Goal: Information Seeking & Learning: Learn about a topic

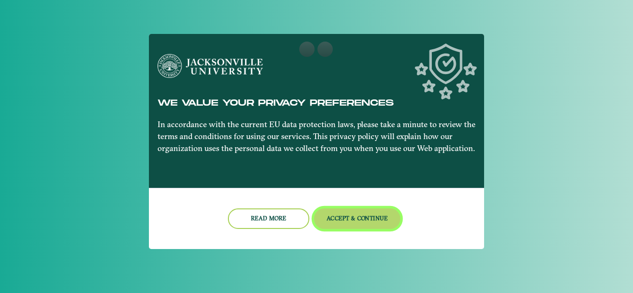
click at [356, 215] on button "Accept & Continue" at bounding box center [357, 219] width 87 height 21
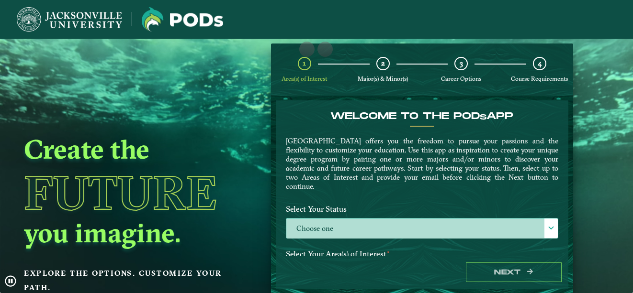
click at [548, 229] on span at bounding box center [551, 228] width 7 height 7
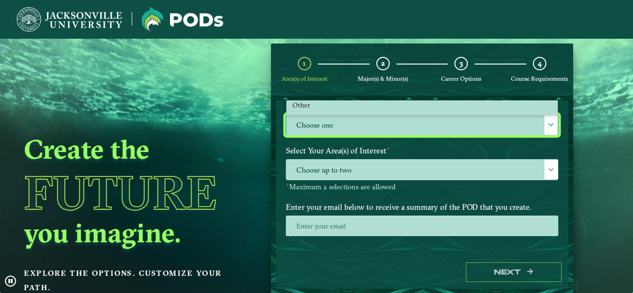
scroll to position [121, 0]
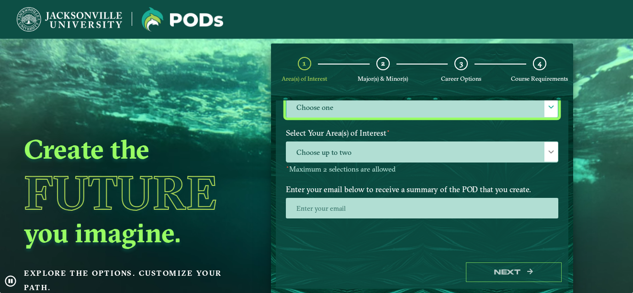
click at [411, 109] on label "Choose one" at bounding box center [421, 108] width 271 height 21
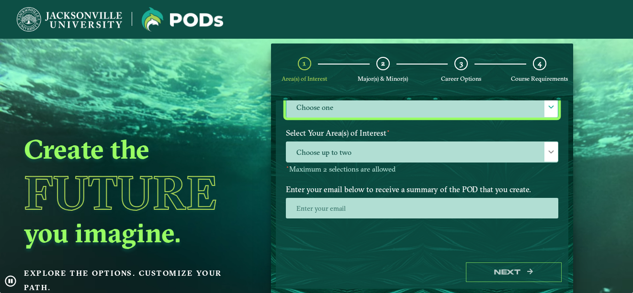
scroll to position [40, 0]
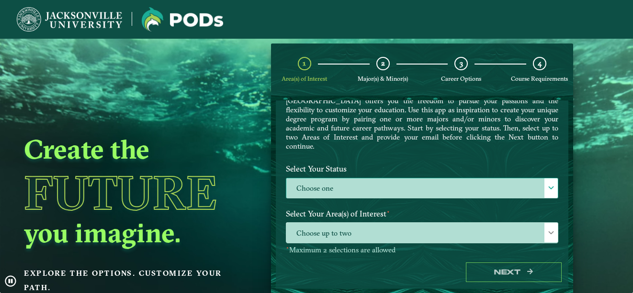
click at [452, 189] on label "Choose one" at bounding box center [421, 189] width 271 height 21
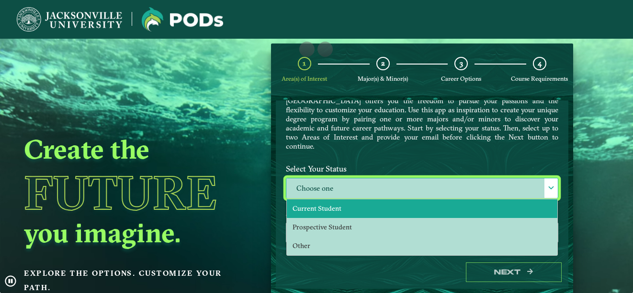
click at [401, 206] on li "Current Student" at bounding box center [422, 209] width 270 height 19
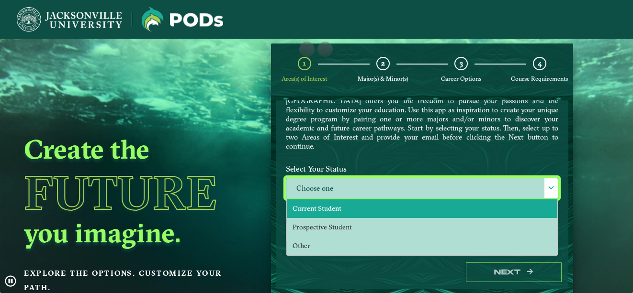
select select "[object Object]"
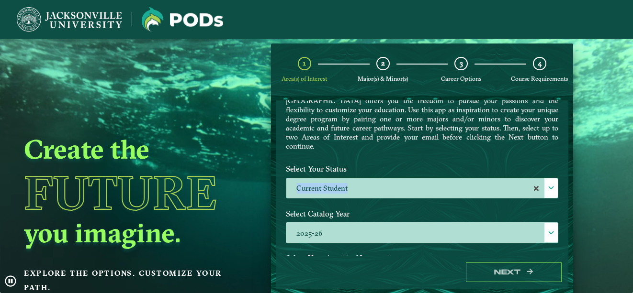
drag, startPoint x: 563, startPoint y: 163, endPoint x: 566, endPoint y: 180, distance: 18.0
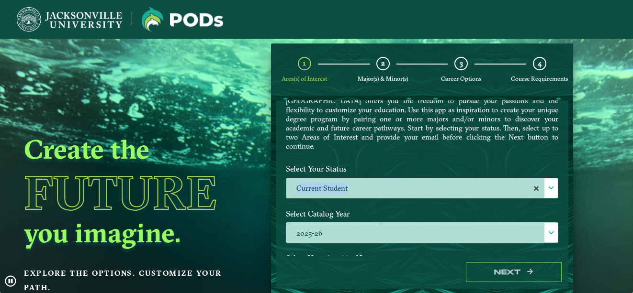
click at [566, 180] on form "Welcome to the POD s app Jacksonville University offers you the freedom to purs…" at bounding box center [422, 195] width 302 height 198
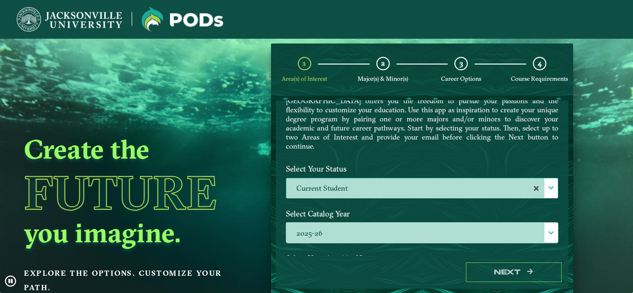
click at [566, 180] on form "Welcome to the POD s app Jacksonville University offers you the freedom to purs…" at bounding box center [422, 195] width 302 height 198
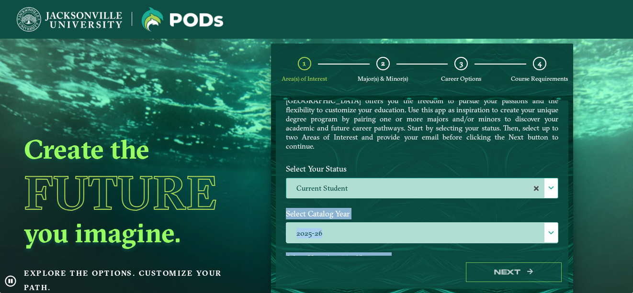
drag, startPoint x: 563, startPoint y: 179, endPoint x: 573, endPoint y: 208, distance: 30.9
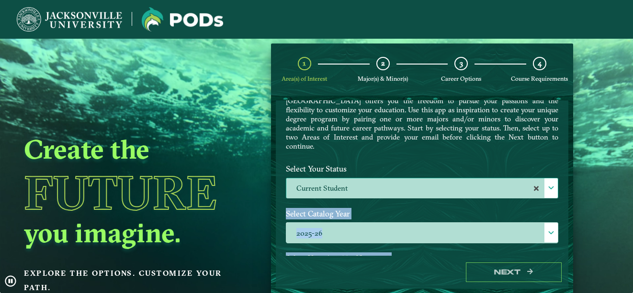
click at [573, 208] on div "1 Area(s) of Interest 2 Major(s) & Minor(s) 3 Career Options 4 Course Requireme…" at bounding box center [422, 169] width 316 height 251
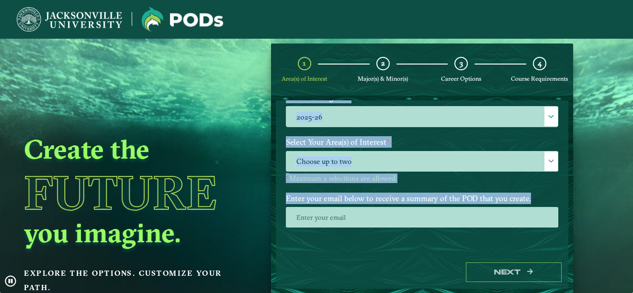
scroll to position [166, 0]
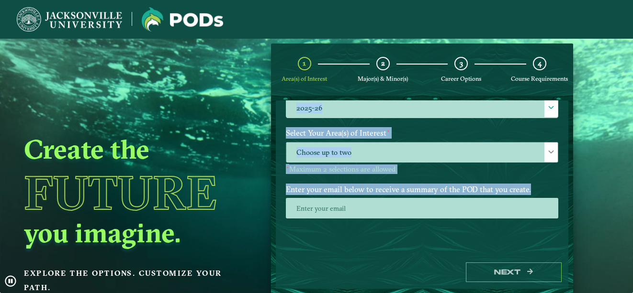
click at [485, 153] on span "Choose up to two" at bounding box center [421, 153] width 271 height 21
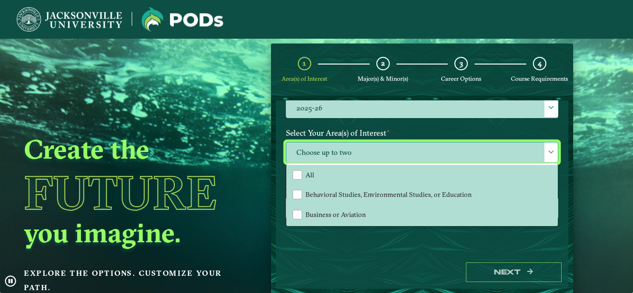
scroll to position [5, 44]
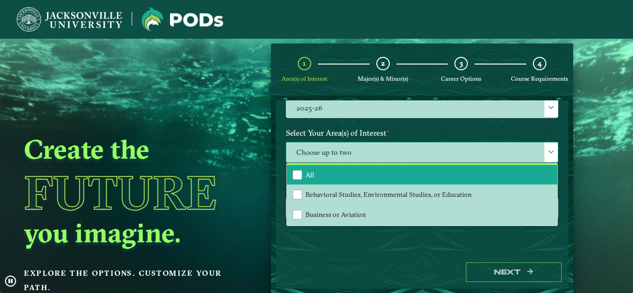
click at [460, 181] on li "All" at bounding box center [422, 175] width 270 height 20
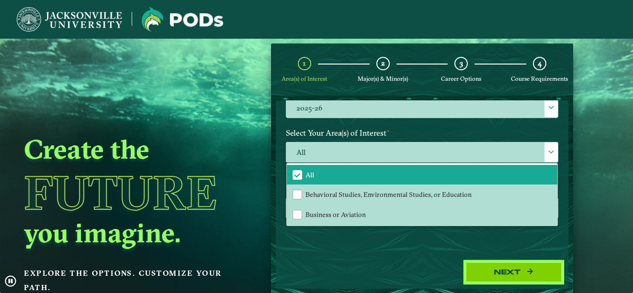
click at [470, 272] on button "Next" at bounding box center [514, 273] width 96 height 20
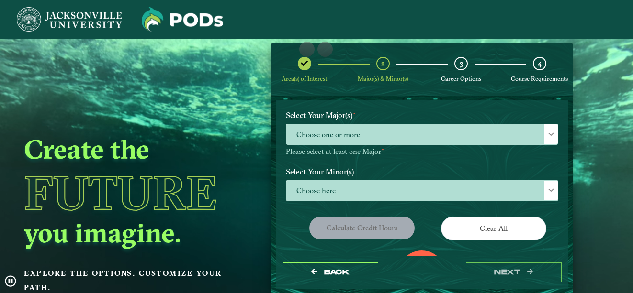
scroll to position [91, 0]
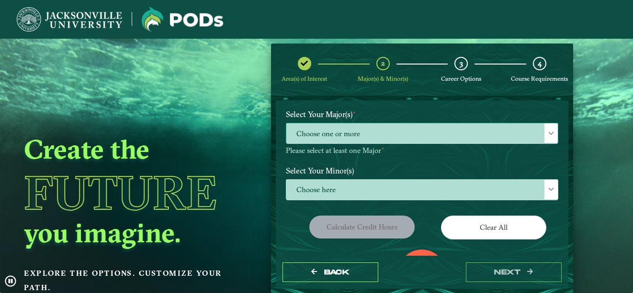
click at [515, 133] on span "Choose one or more" at bounding box center [421, 133] width 271 height 21
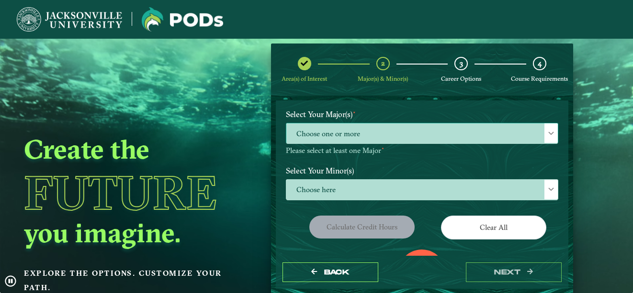
scroll to position [5, 44]
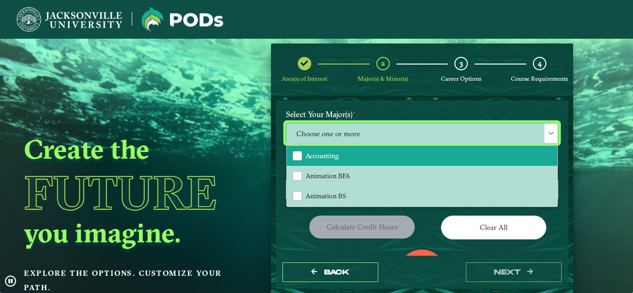
click at [523, 157] on li "Accounting" at bounding box center [422, 156] width 270 height 20
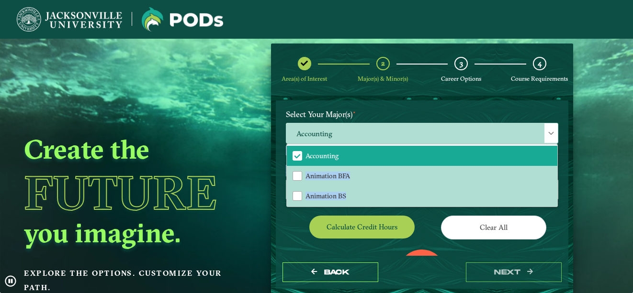
drag, startPoint x: 552, startPoint y: 150, endPoint x: 556, endPoint y: 162, distance: 12.6
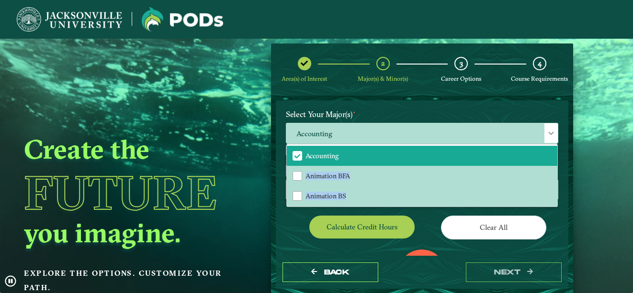
click at [556, 162] on div "EXPLORE OUR PROGRAMS Choose your major(s) and minor(s) in the dropdown windows …" at bounding box center [422, 175] width 272 height 312
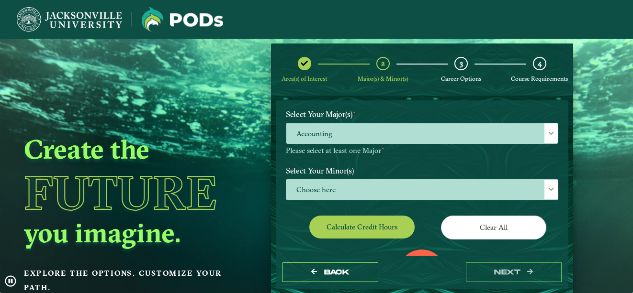
click at [513, 138] on span "Accounting" at bounding box center [421, 133] width 271 height 21
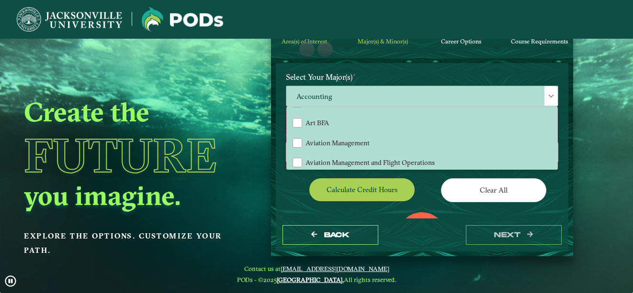
scroll to position [38, 0]
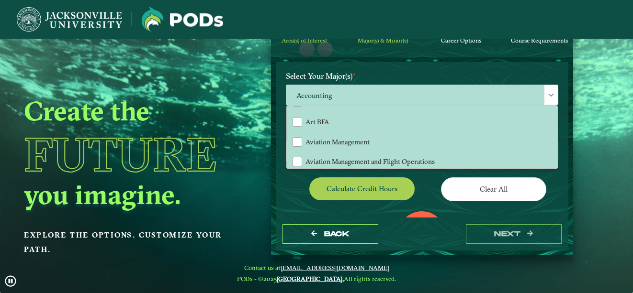
click at [429, 203] on div "Clear All" at bounding box center [494, 191] width 144 height 27
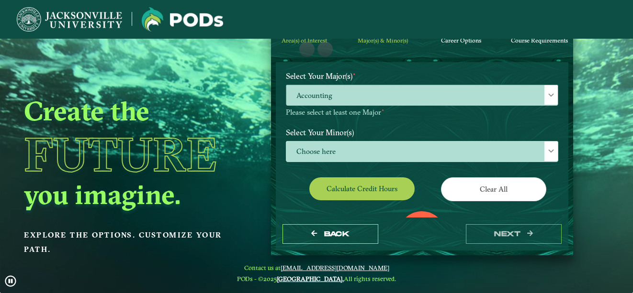
click at [520, 157] on li "Aviation Management and Flight Operations" at bounding box center [422, 165] width 270 height 20
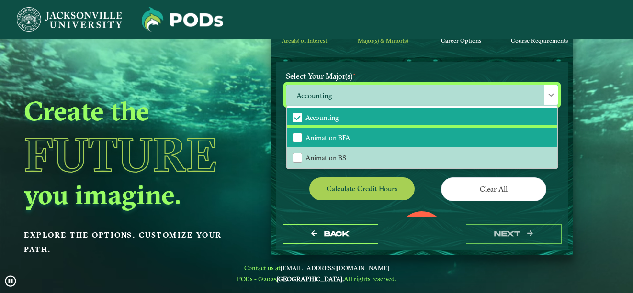
click at [476, 139] on li "Animation BFA" at bounding box center [422, 138] width 270 height 20
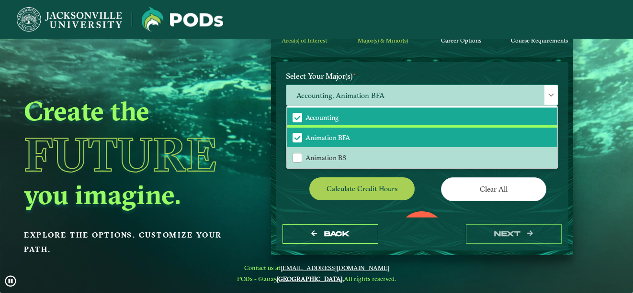
click at [298, 137] on span "Animation BFA" at bounding box center [297, 138] width 9 height 9
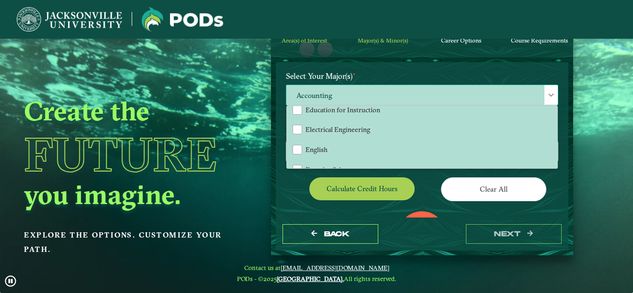
scroll to position [389, 0]
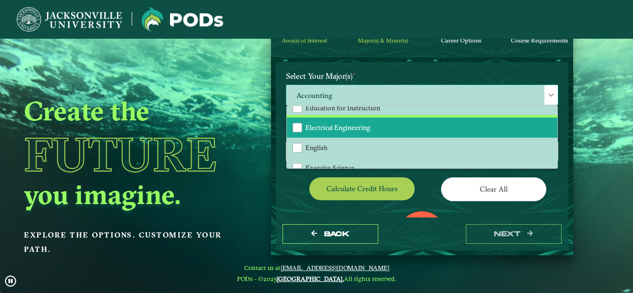
click at [360, 130] on span "Electrical Engineering" at bounding box center [337, 127] width 65 height 9
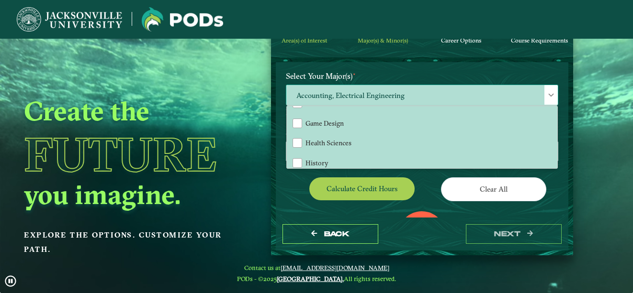
scroll to position [517, 0]
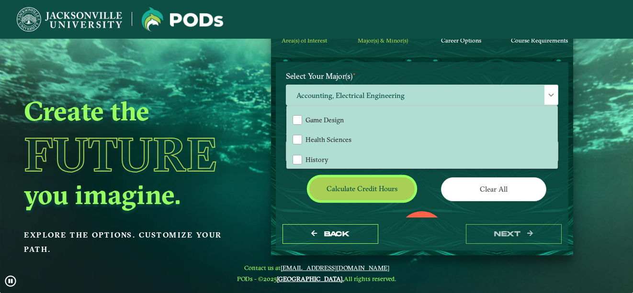
click at [400, 199] on button "Calculate credit hours" at bounding box center [361, 189] width 105 height 22
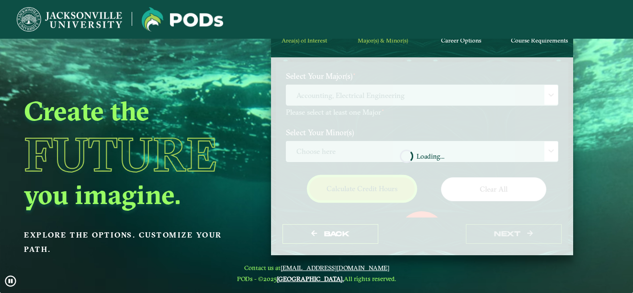
scroll to position [39, 0]
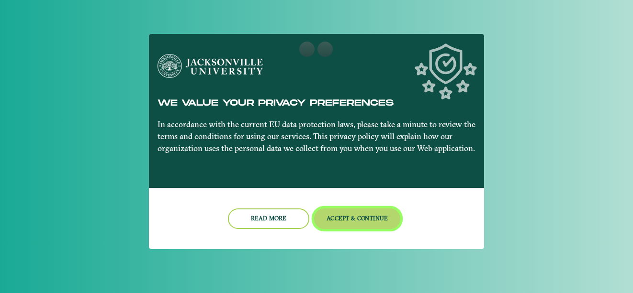
click at [359, 229] on button "Accept & Continue" at bounding box center [357, 219] width 87 height 21
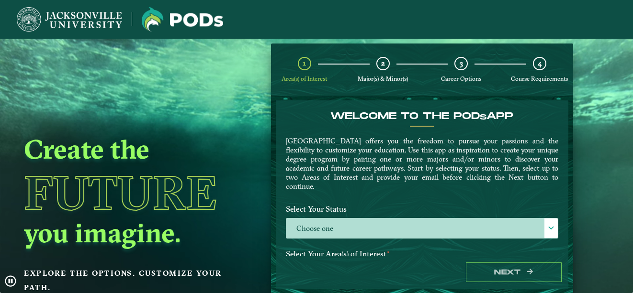
drag, startPoint x: 562, startPoint y: 134, endPoint x: 562, endPoint y: 144, distance: 9.6
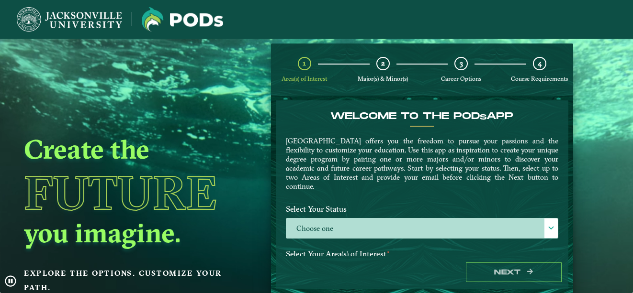
click at [562, 144] on div "Welcome to the POD s app [GEOGRAPHIC_DATA] offers you the freedom to pursue you…" at bounding box center [422, 179] width 292 height 156
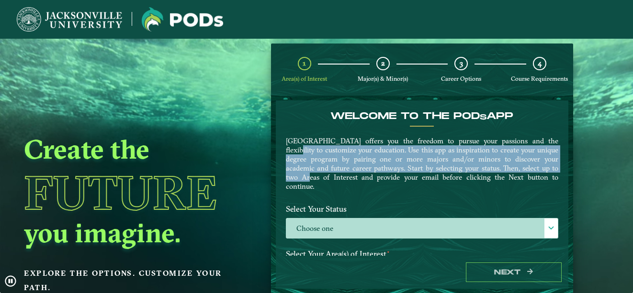
drag, startPoint x: 562, startPoint y: 144, endPoint x: 562, endPoint y: 166, distance: 22.0
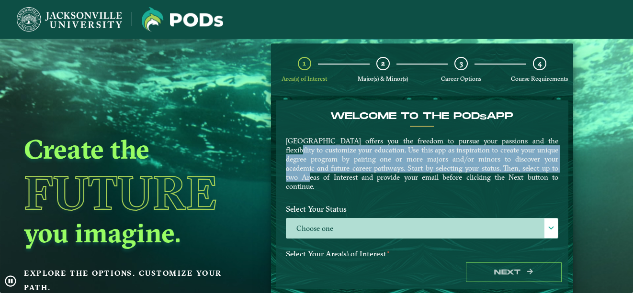
click at [562, 166] on div "Welcome to the POD s app [GEOGRAPHIC_DATA] offers you the freedom to pursue you…" at bounding box center [422, 179] width 292 height 156
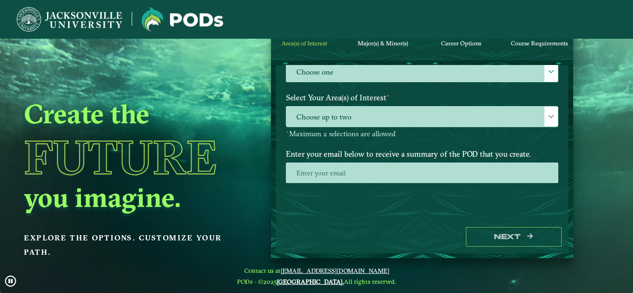
scroll to position [102, 0]
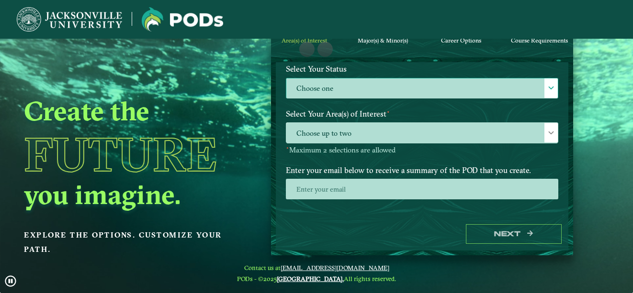
click at [460, 90] on label "Choose one" at bounding box center [421, 88] width 271 height 21
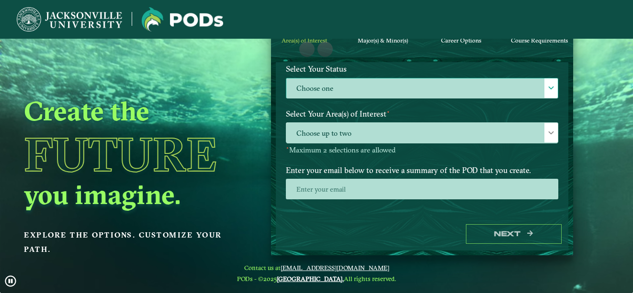
scroll to position [5, 44]
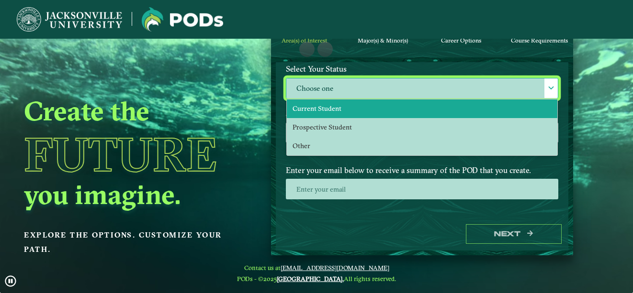
click at [454, 112] on li "Current Student" at bounding box center [422, 109] width 270 height 19
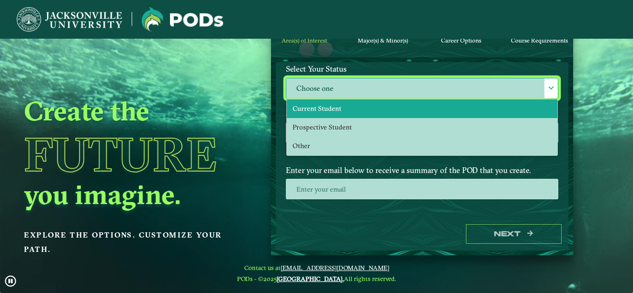
select select "[object Object]"
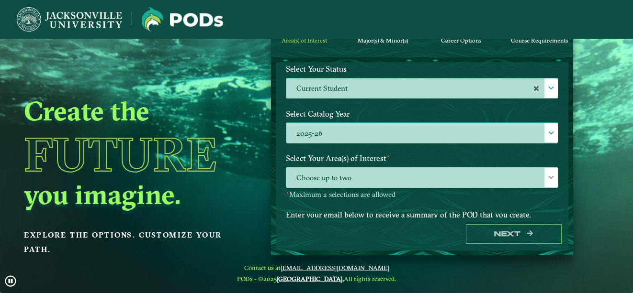
click at [437, 141] on label "2025-26" at bounding box center [421, 133] width 271 height 21
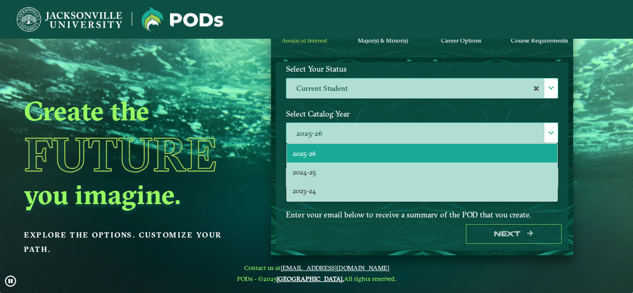
click at [415, 157] on li "2025-26" at bounding box center [422, 153] width 270 height 19
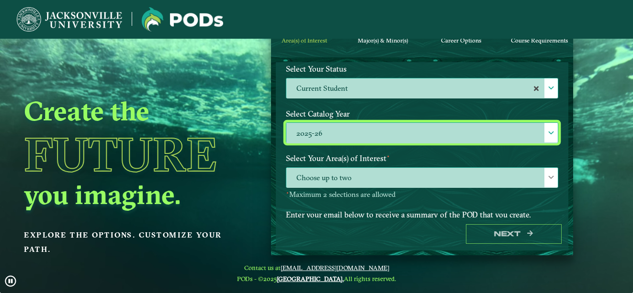
click at [392, 173] on span "Choose up to two" at bounding box center [421, 178] width 271 height 21
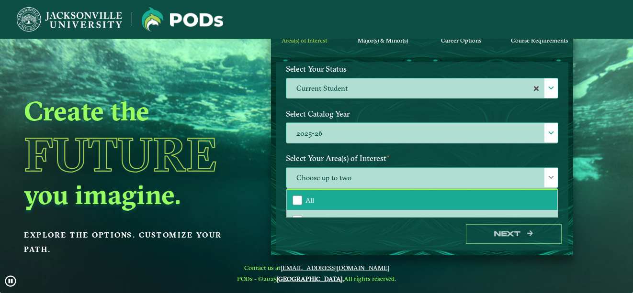
click at [402, 207] on li "All" at bounding box center [422, 200] width 270 height 20
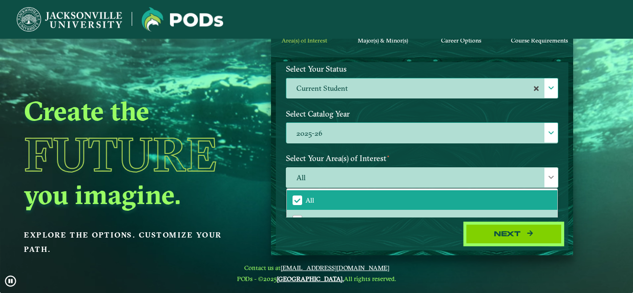
click at [497, 236] on button "Next" at bounding box center [514, 234] width 96 height 20
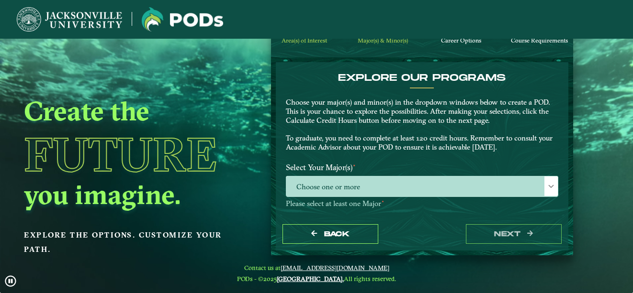
scroll to position [8, 0]
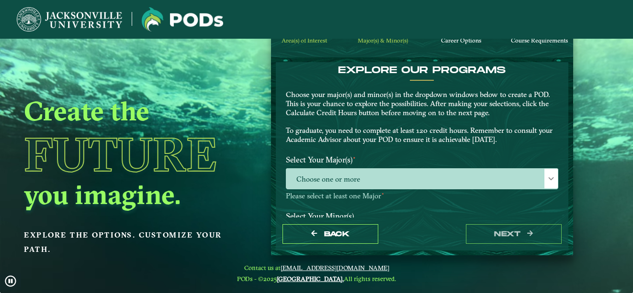
drag, startPoint x: 562, startPoint y: 131, endPoint x: 566, endPoint y: 142, distance: 12.3
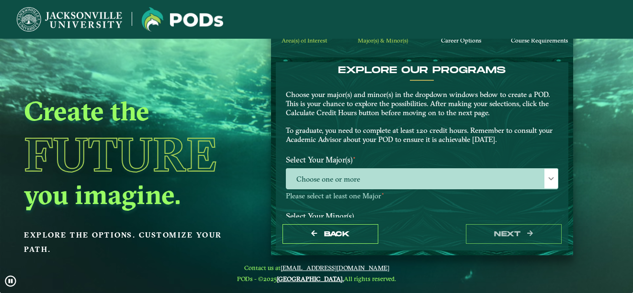
click at [566, 142] on form "EXPLORE OUR PROGRAMS Choose your major(s) and minor(s) in the dropdown windows …" at bounding box center [422, 156] width 302 height 198
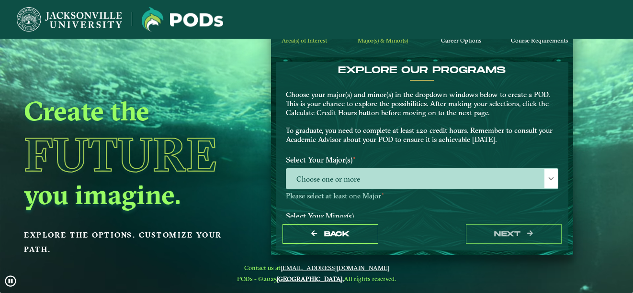
click at [559, 112] on div "EXPLORE OUR PROGRAMS Choose your major(s) and minor(s) in the dropdown windows …" at bounding box center [422, 108] width 287 height 87
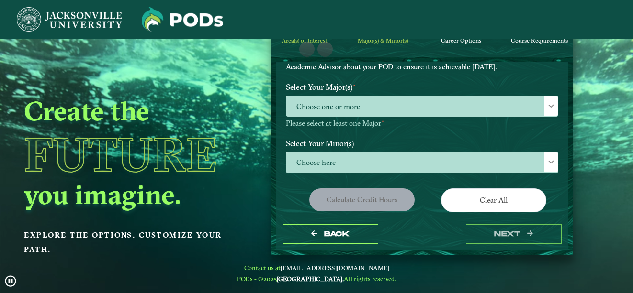
scroll to position [81, 0]
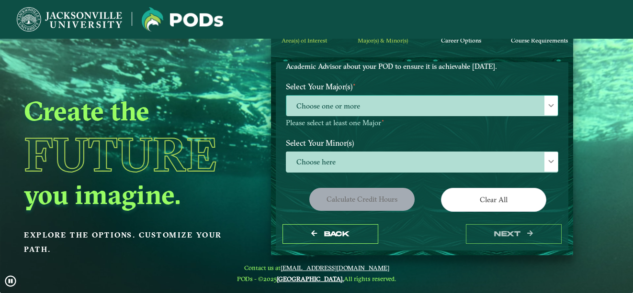
click at [525, 106] on span "Choose one or more" at bounding box center [421, 106] width 271 height 21
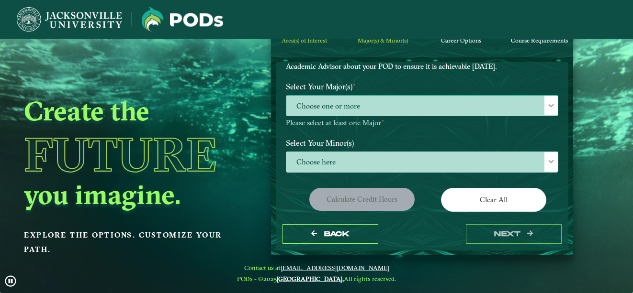
scroll to position [5, 44]
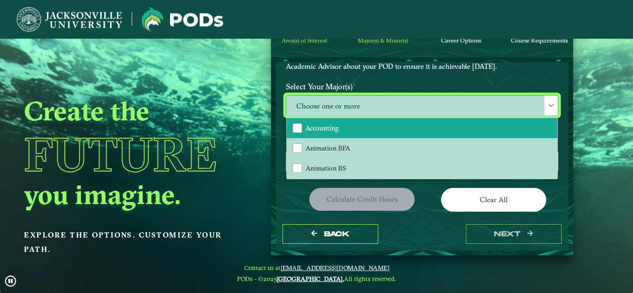
click at [470, 126] on li "Accounting" at bounding box center [422, 128] width 270 height 20
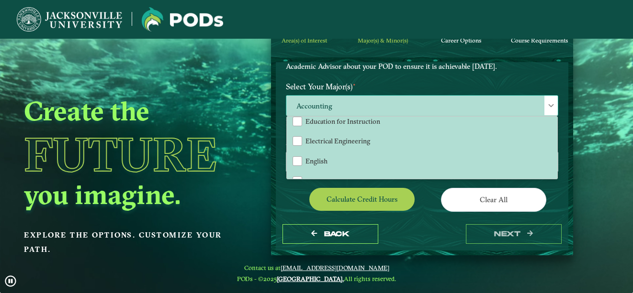
scroll to position [372, 0]
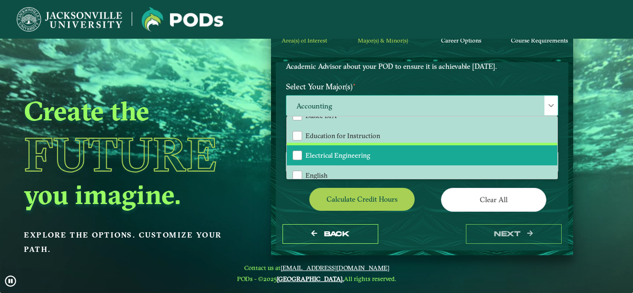
click at [396, 156] on li "Electrical Engineering" at bounding box center [422, 156] width 270 height 20
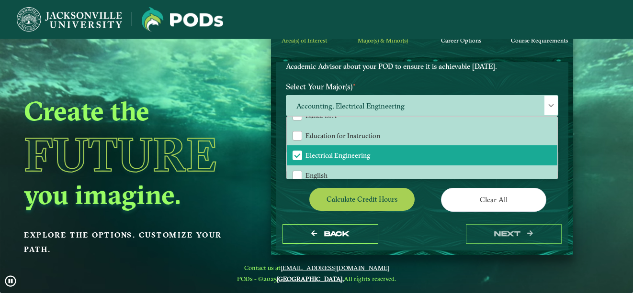
click at [426, 212] on div "Clear All" at bounding box center [494, 201] width 144 height 27
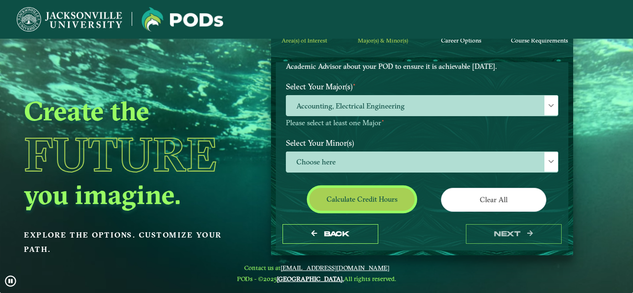
click at [383, 192] on button "Calculate credit hours" at bounding box center [361, 199] width 105 height 22
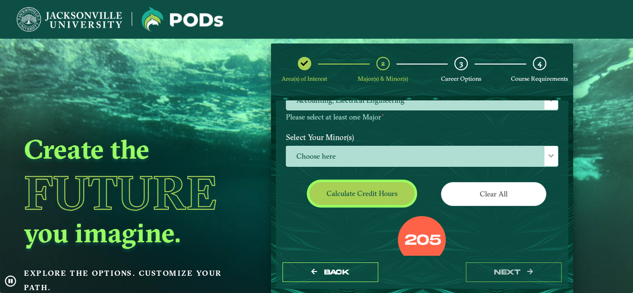
scroll to position [148, 0]
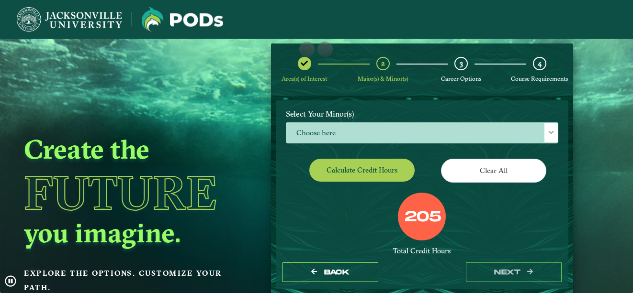
drag, startPoint x: 563, startPoint y: 180, endPoint x: 562, endPoint y: 165, distance: 15.3
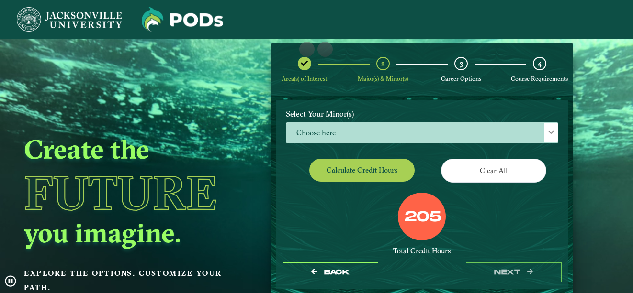
click at [562, 165] on div "EXPLORE OUR PROGRAMS Choose your major(s) and minor(s) in the dropdown windows …" at bounding box center [422, 179] width 292 height 156
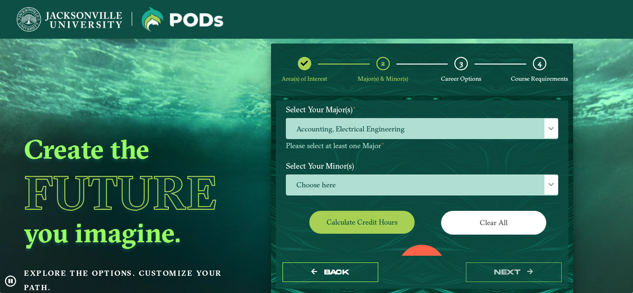
scroll to position [86, 0]
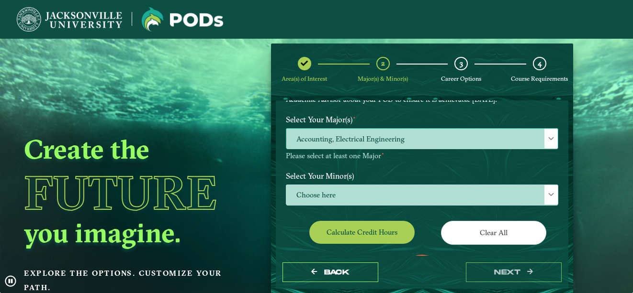
click at [521, 138] on span "Accounting, Electrical Engineering" at bounding box center [421, 139] width 271 height 21
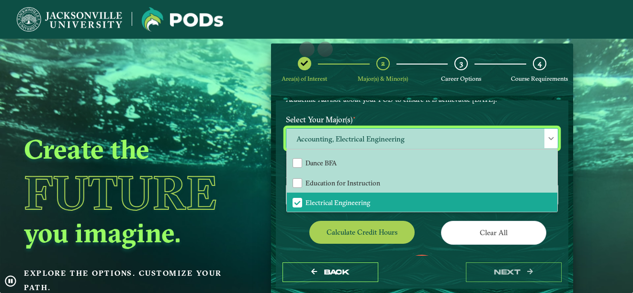
scroll to position [379, 0]
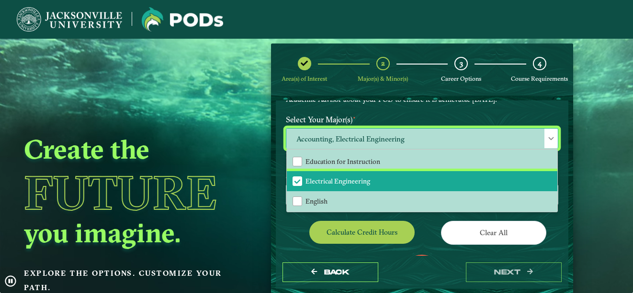
click at [297, 182] on span "Electrical Engineering" at bounding box center [297, 181] width 9 height 9
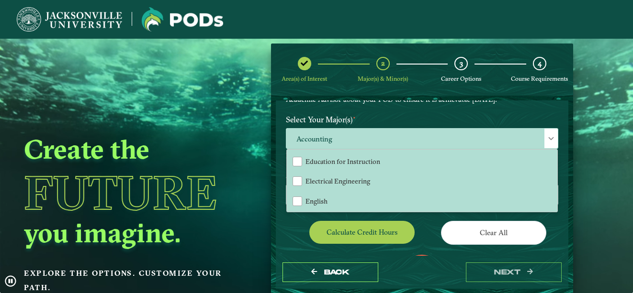
click at [293, 232] on div "Calculate credit hours" at bounding box center [351, 234] width 144 height 27
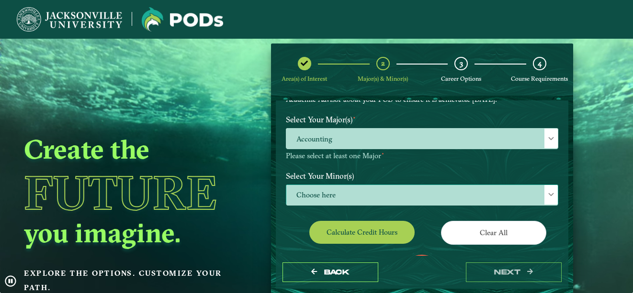
click at [288, 190] on span "Choose here" at bounding box center [421, 195] width 271 height 21
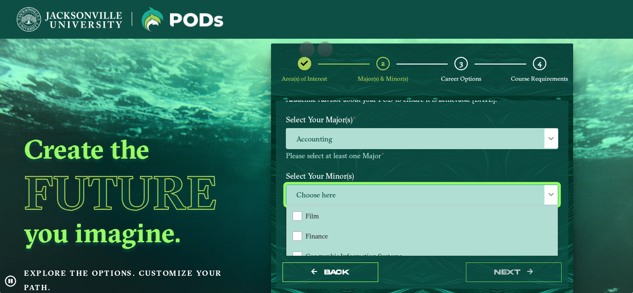
scroll to position [470, 0]
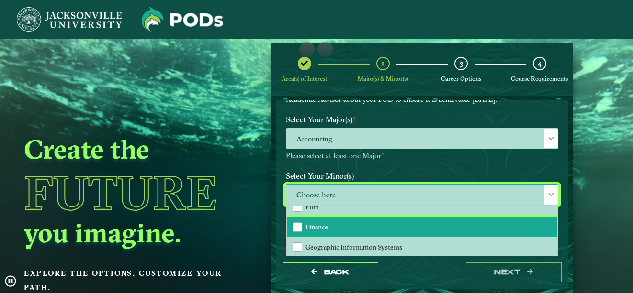
click at [369, 220] on li "Finance" at bounding box center [422, 227] width 270 height 20
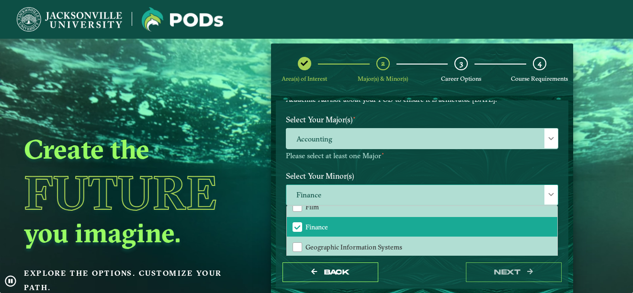
click at [544, 191] on div at bounding box center [550, 195] width 13 height 20
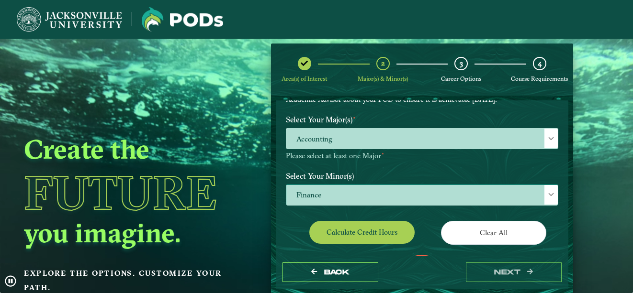
click at [548, 193] on span at bounding box center [551, 194] width 7 height 7
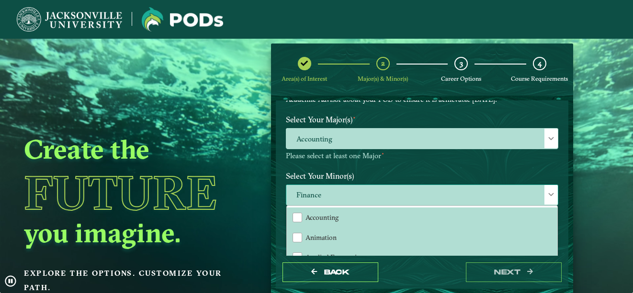
drag, startPoint x: 552, startPoint y: 211, endPoint x: 553, endPoint y: 217, distance: 6.7
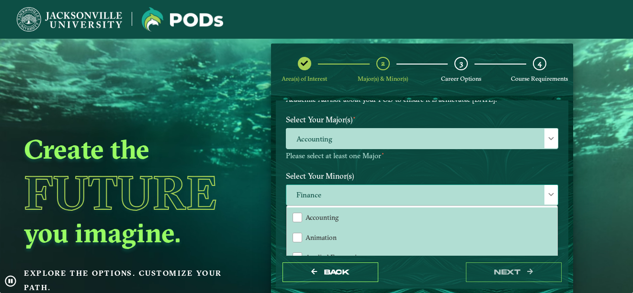
click at [553, 217] on div "Accounting Animation Applied Economics Applied Mathematics Art Aviation Managem…" at bounding box center [421, 237] width 271 height 63
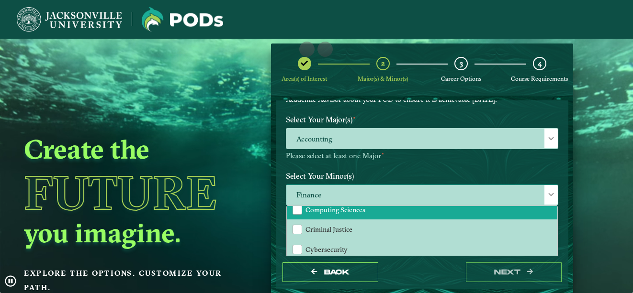
scroll to position [298, 0]
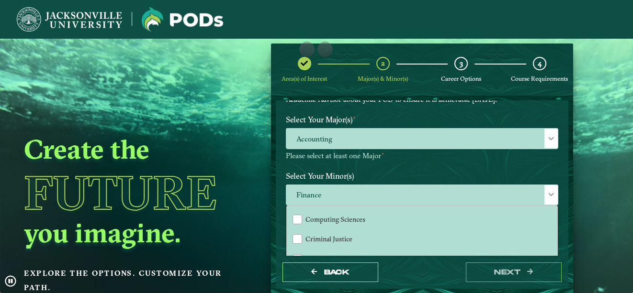
drag, startPoint x: 553, startPoint y: 232, endPoint x: 556, endPoint y: 244, distance: 11.8
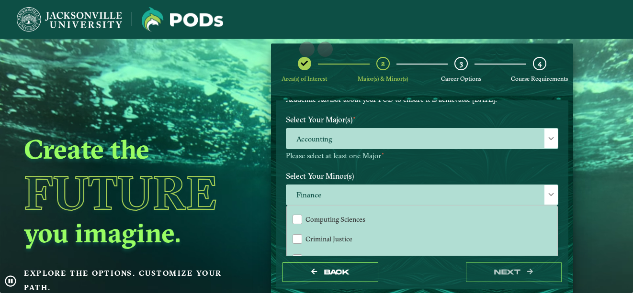
click at [556, 244] on div "Clear All" at bounding box center [494, 234] width 144 height 27
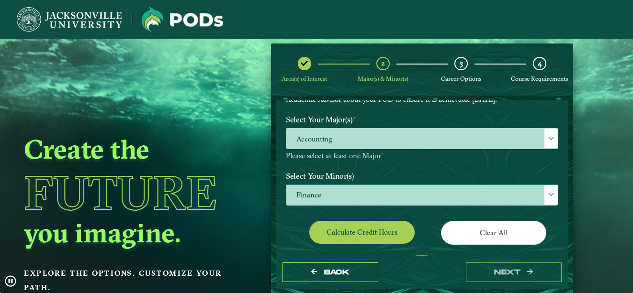
click at [537, 193] on span "Finance" at bounding box center [421, 195] width 271 height 21
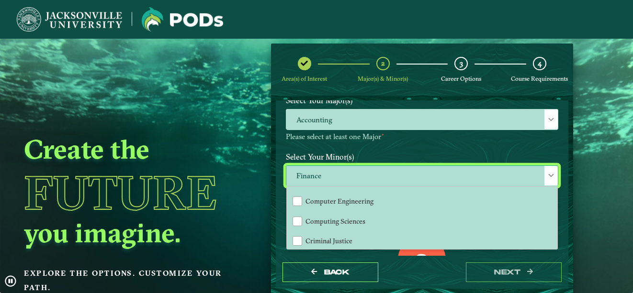
scroll to position [274, 0]
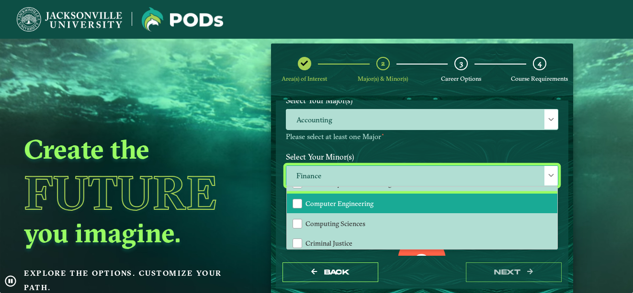
click at [335, 204] on span "Computer Engineering" at bounding box center [339, 204] width 68 height 9
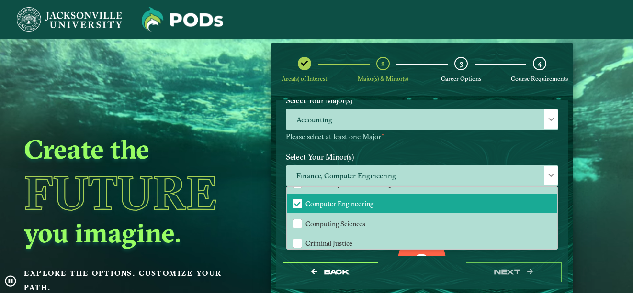
click at [435, 270] on div "Back next" at bounding box center [422, 272] width 292 height 33
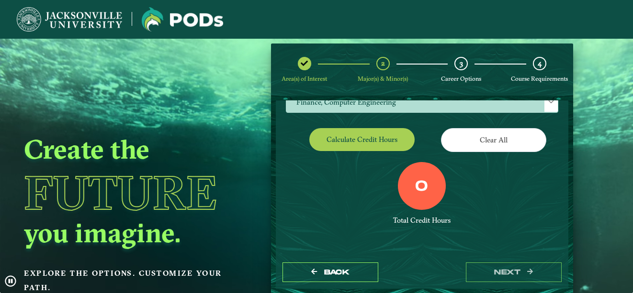
click at [383, 134] on button "Calculate credit hours" at bounding box center [361, 139] width 105 height 22
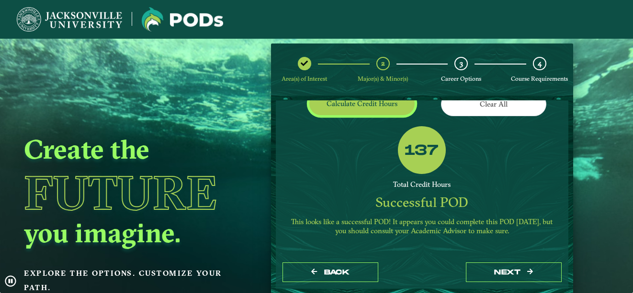
scroll to position [225, 0]
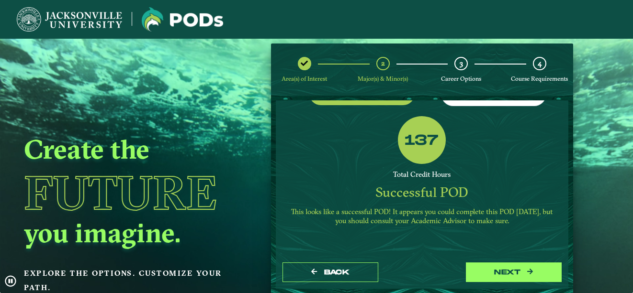
click at [508, 272] on button "next" at bounding box center [514, 273] width 96 height 20
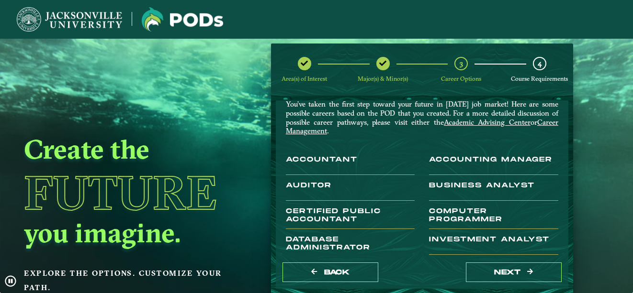
scroll to position [29, 0]
